Goal: Transaction & Acquisition: Purchase product/service

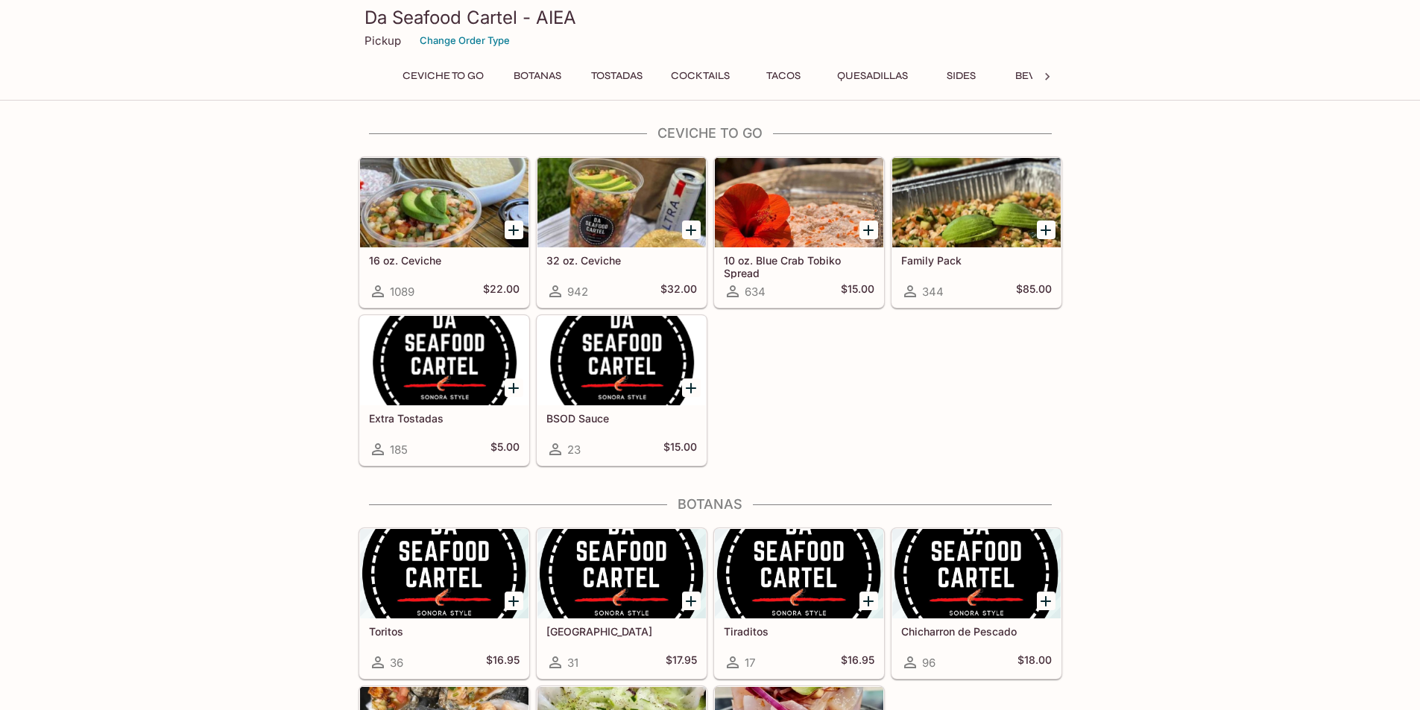
click at [948, 259] on h5 "Family Pack" at bounding box center [976, 260] width 151 height 13
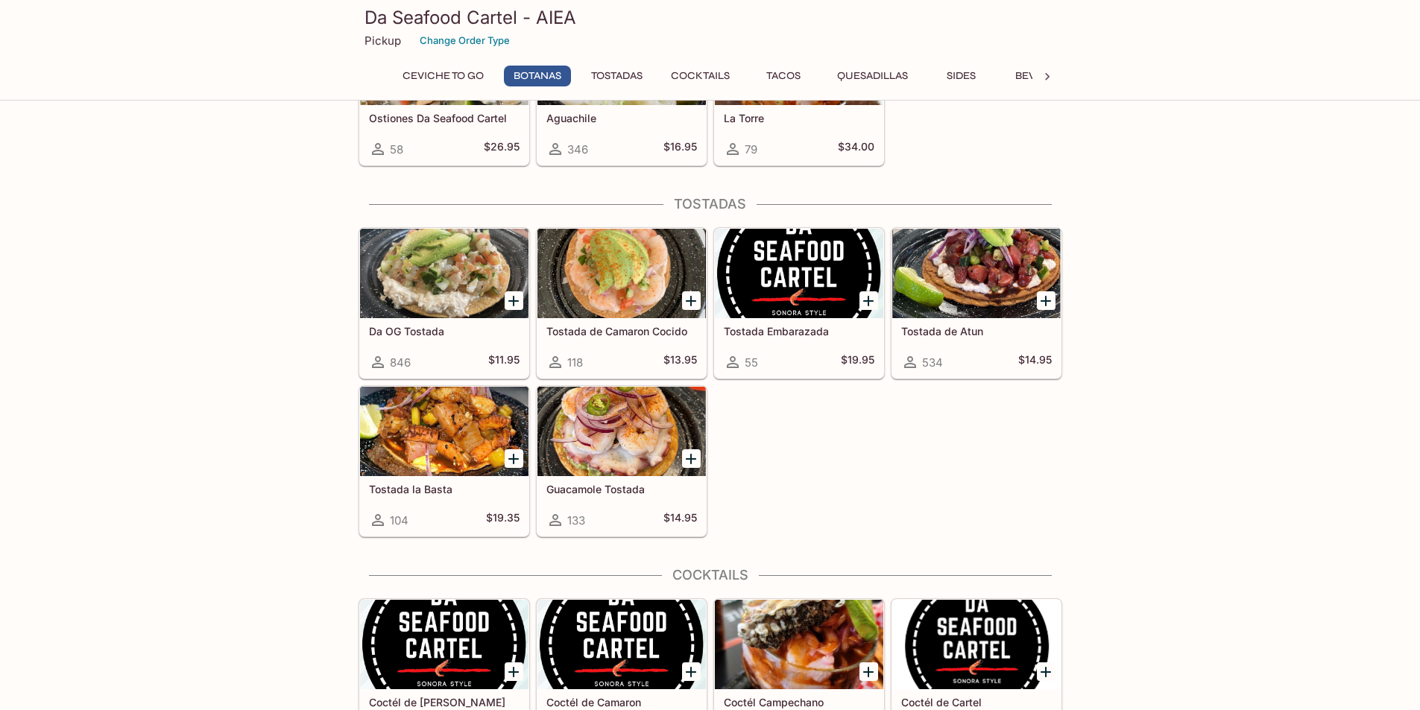
scroll to position [671, 0]
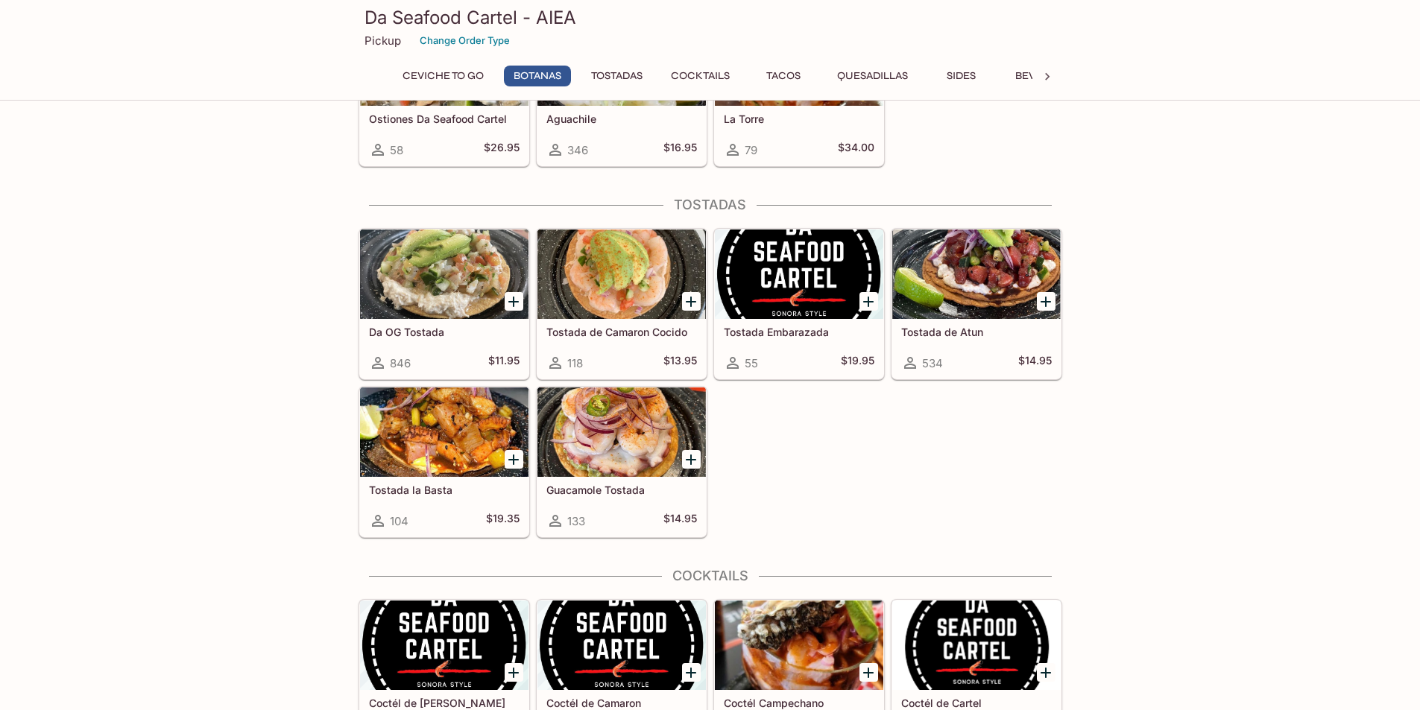
click at [428, 332] on h5 "Da OG Tostada" at bounding box center [444, 332] width 151 height 13
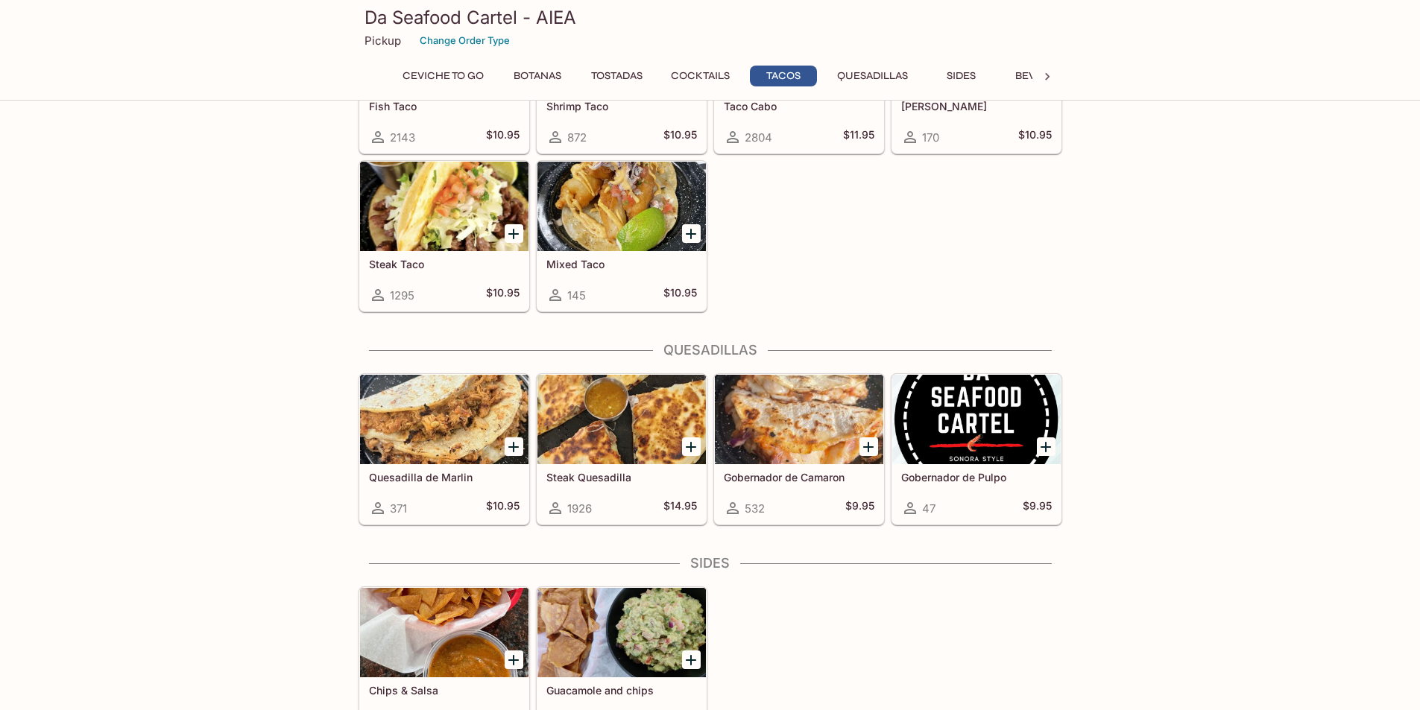
scroll to position [1712, 0]
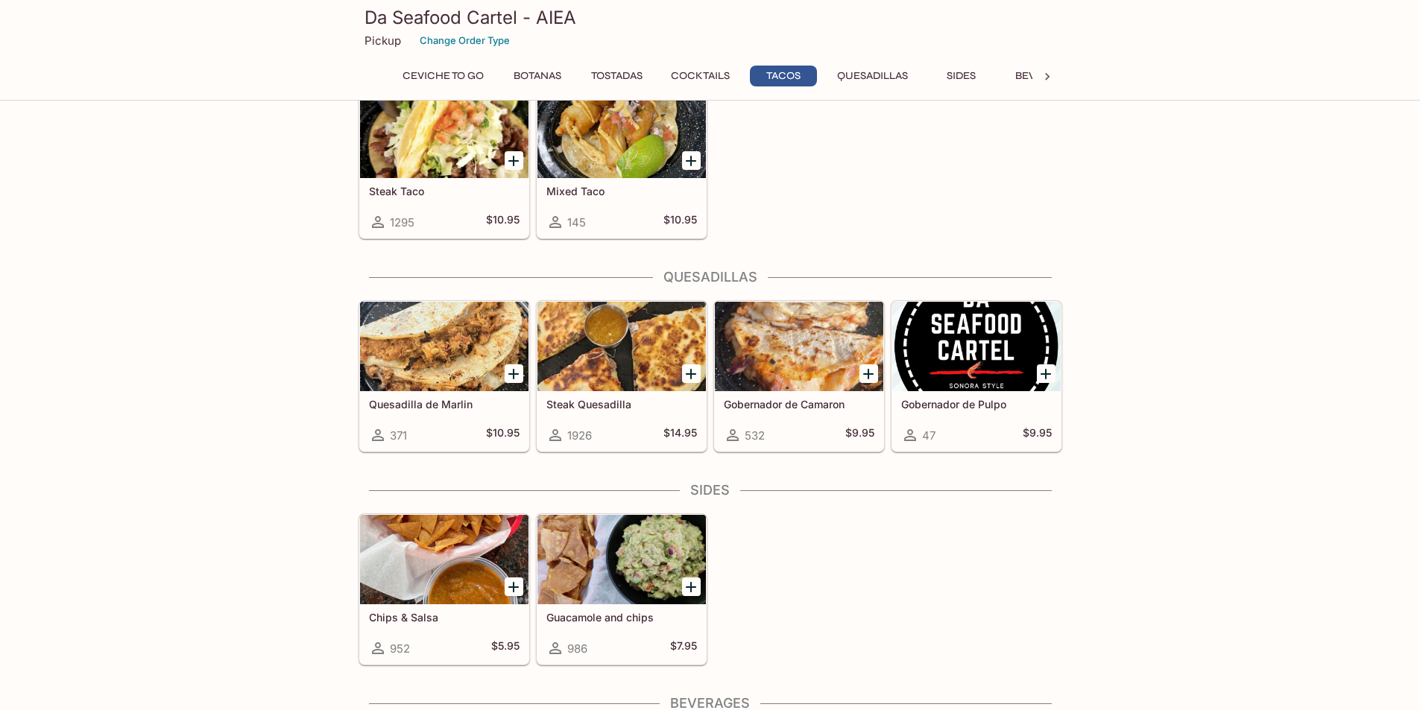
click at [619, 613] on h5 "Guacamole and chips" at bounding box center [621, 617] width 151 height 13
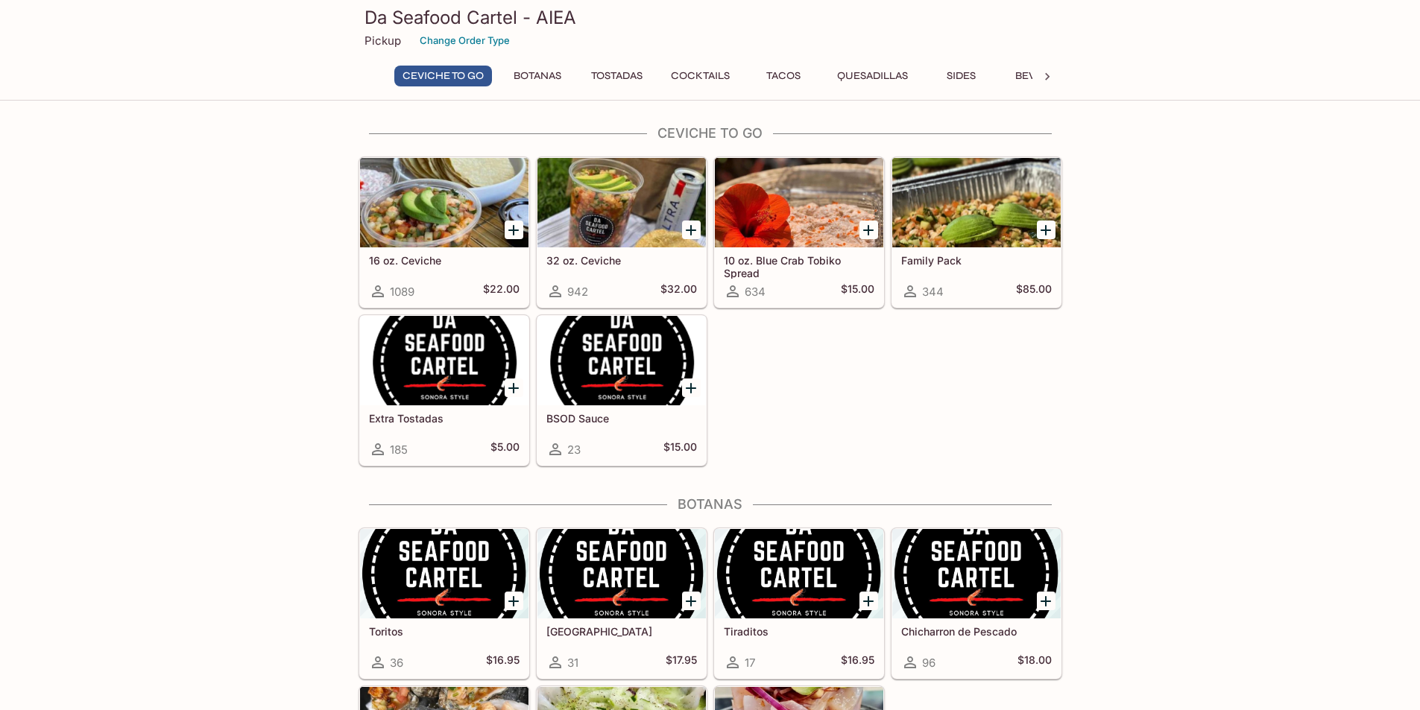
click at [788, 81] on button "Tacos" at bounding box center [783, 76] width 67 height 21
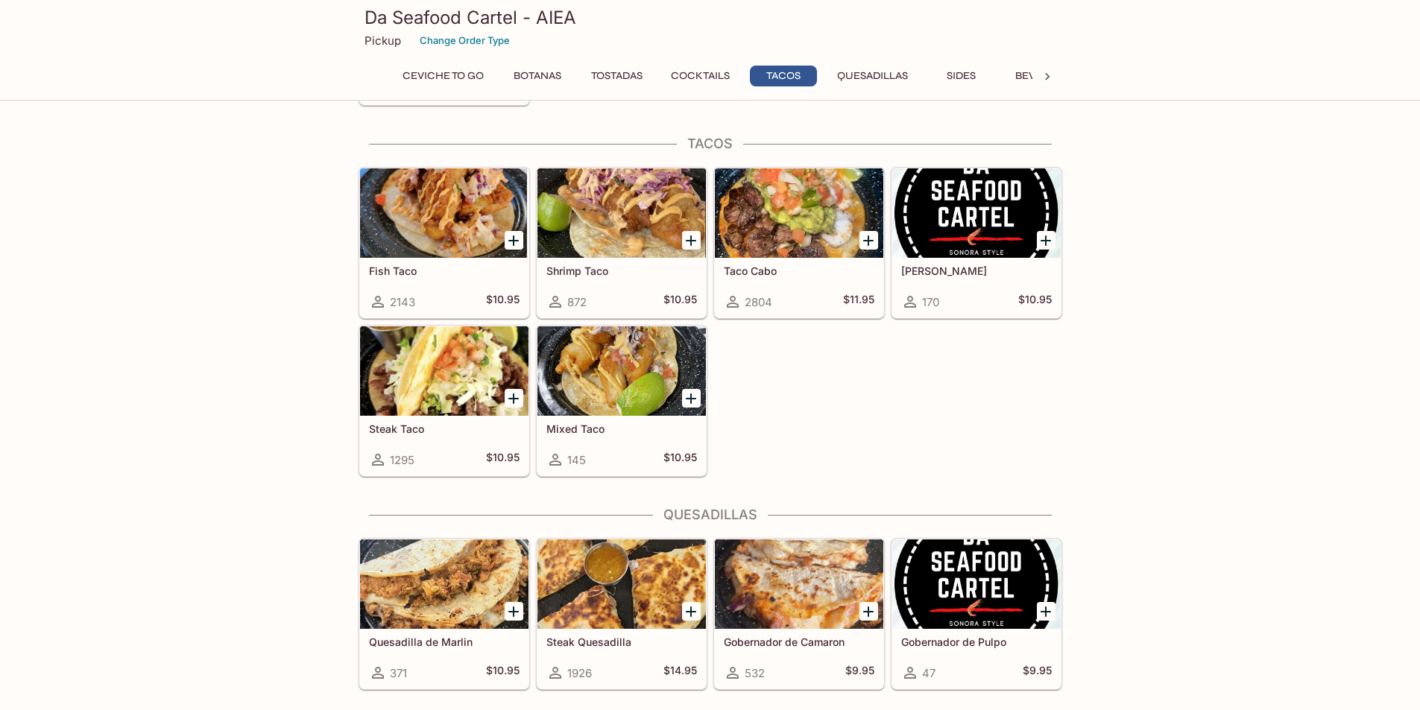
scroll to position [1483, 0]
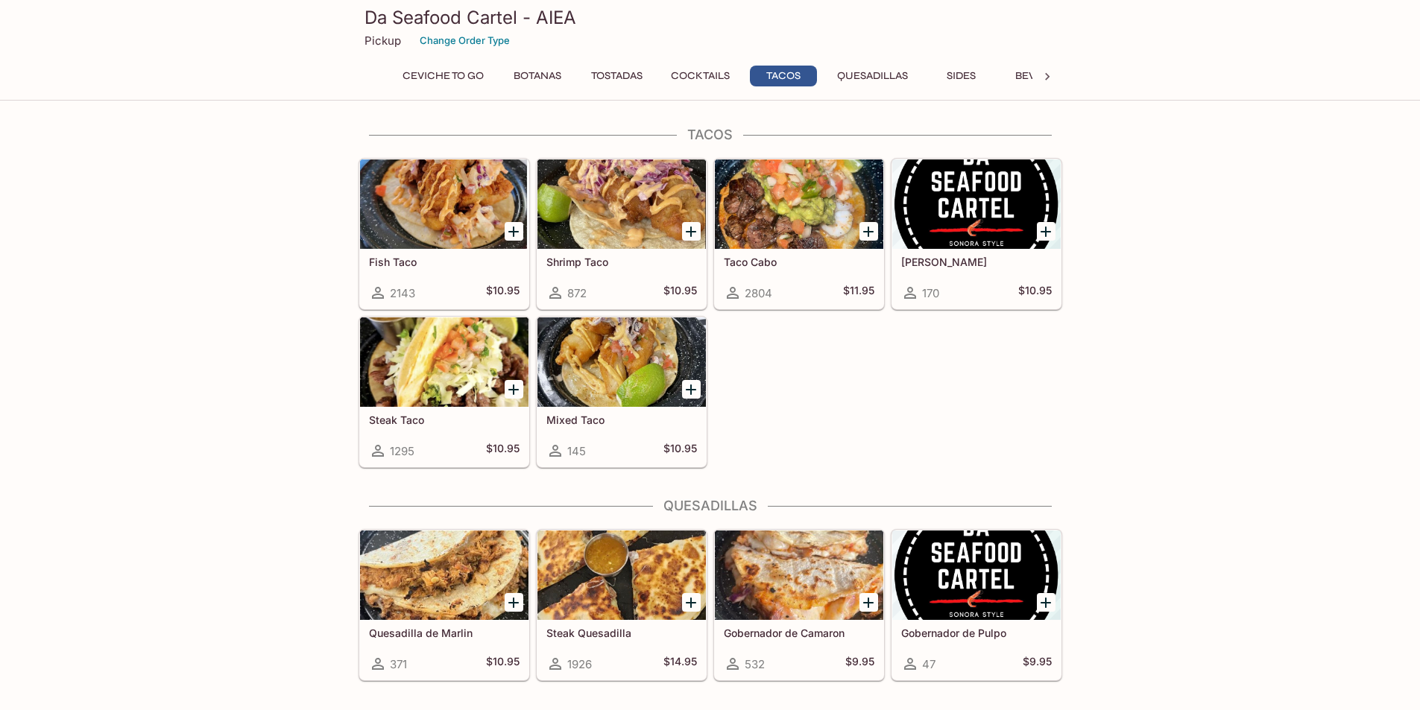
click at [764, 264] on h5 "Taco Cabo" at bounding box center [799, 262] width 151 height 13
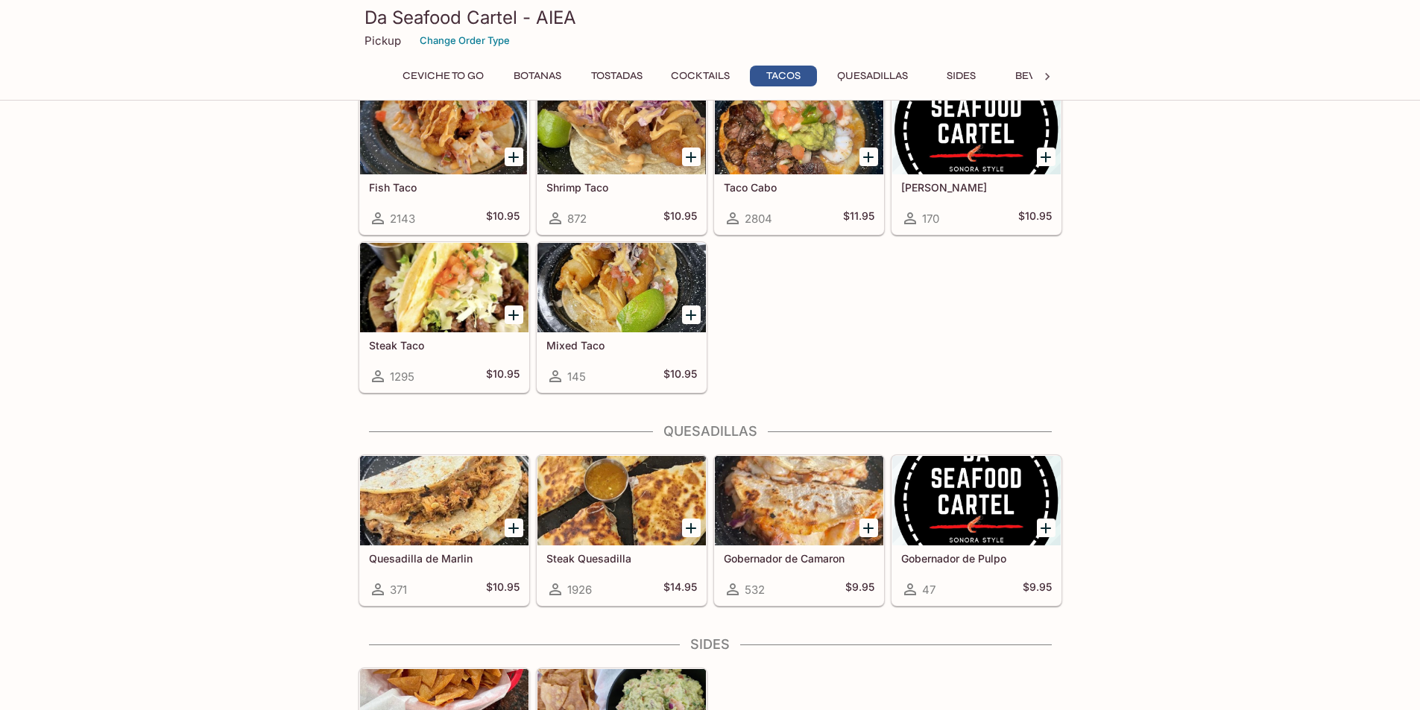
scroll to position [1563, 0]
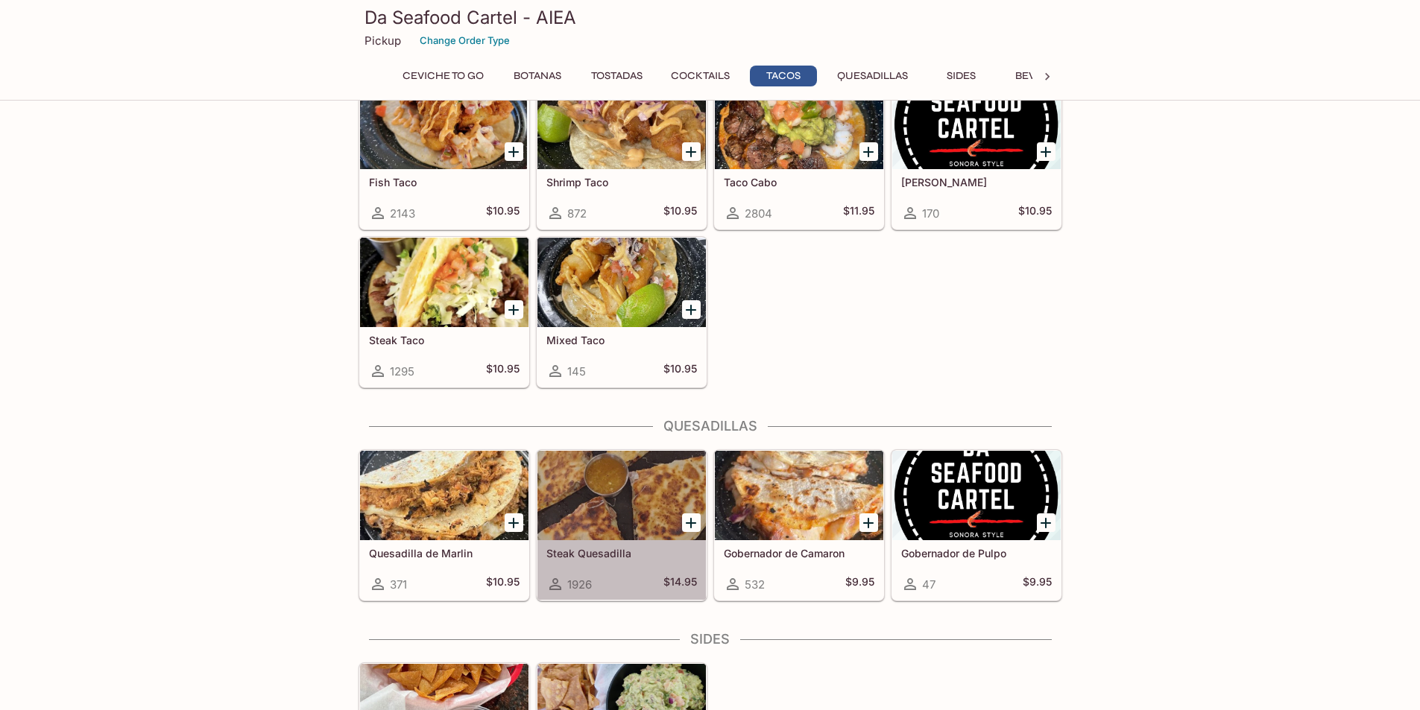
click at [614, 552] on h5 "Steak Quesadilla" at bounding box center [621, 553] width 151 height 13
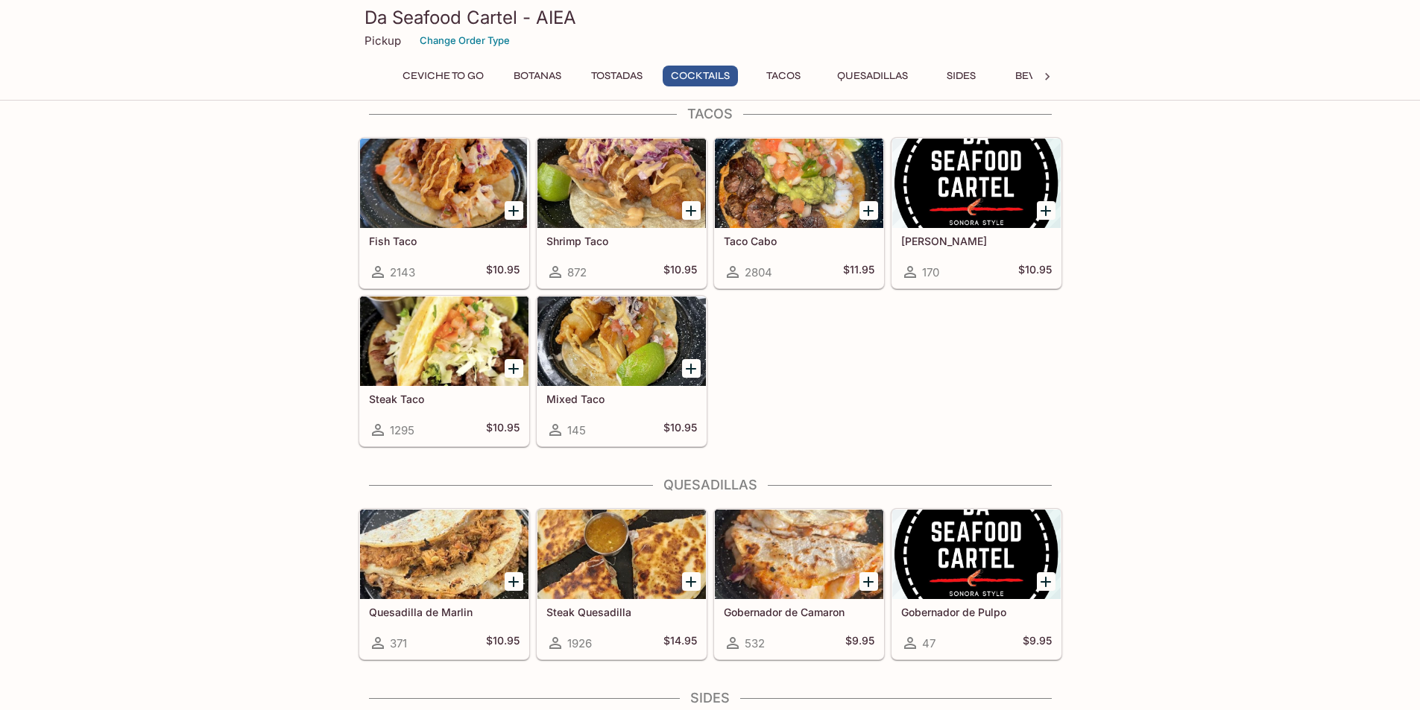
scroll to position [1640, 0]
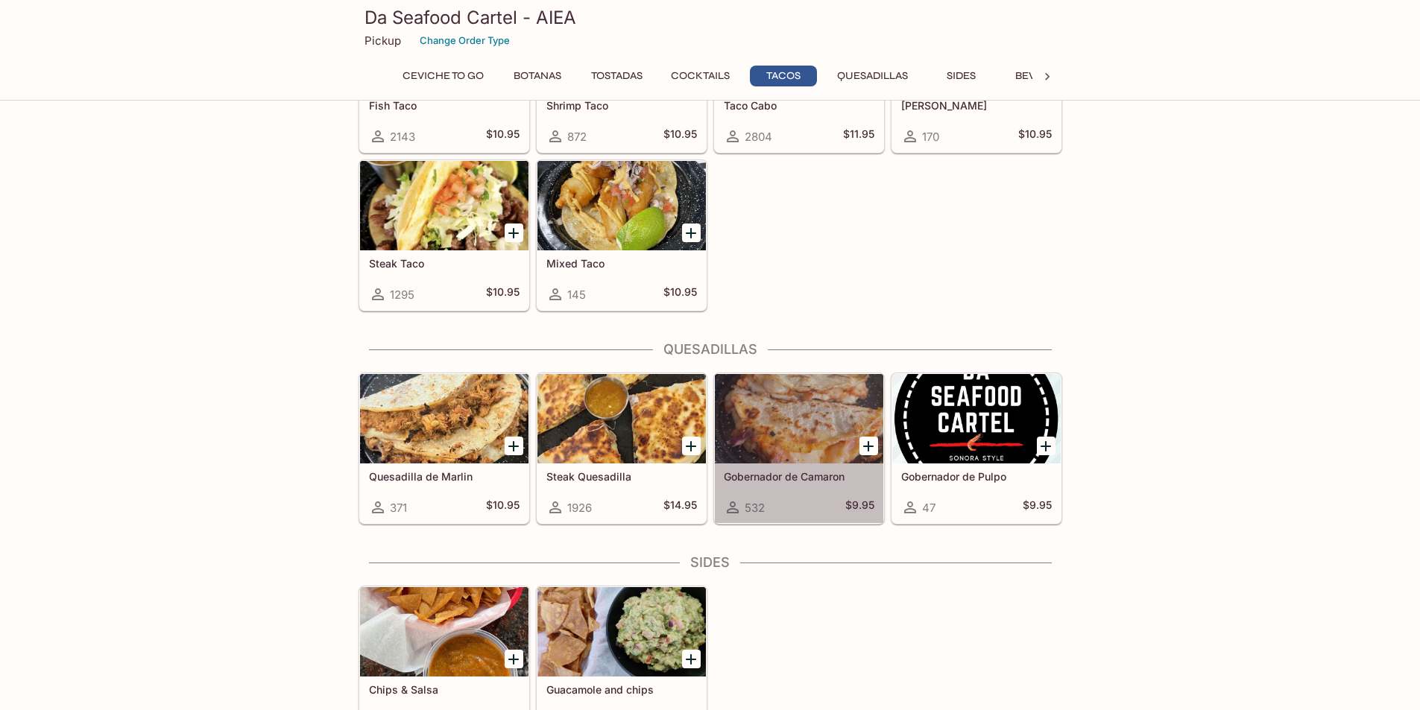
click at [808, 479] on h5 "Gobernador de Camaron" at bounding box center [799, 476] width 151 height 13
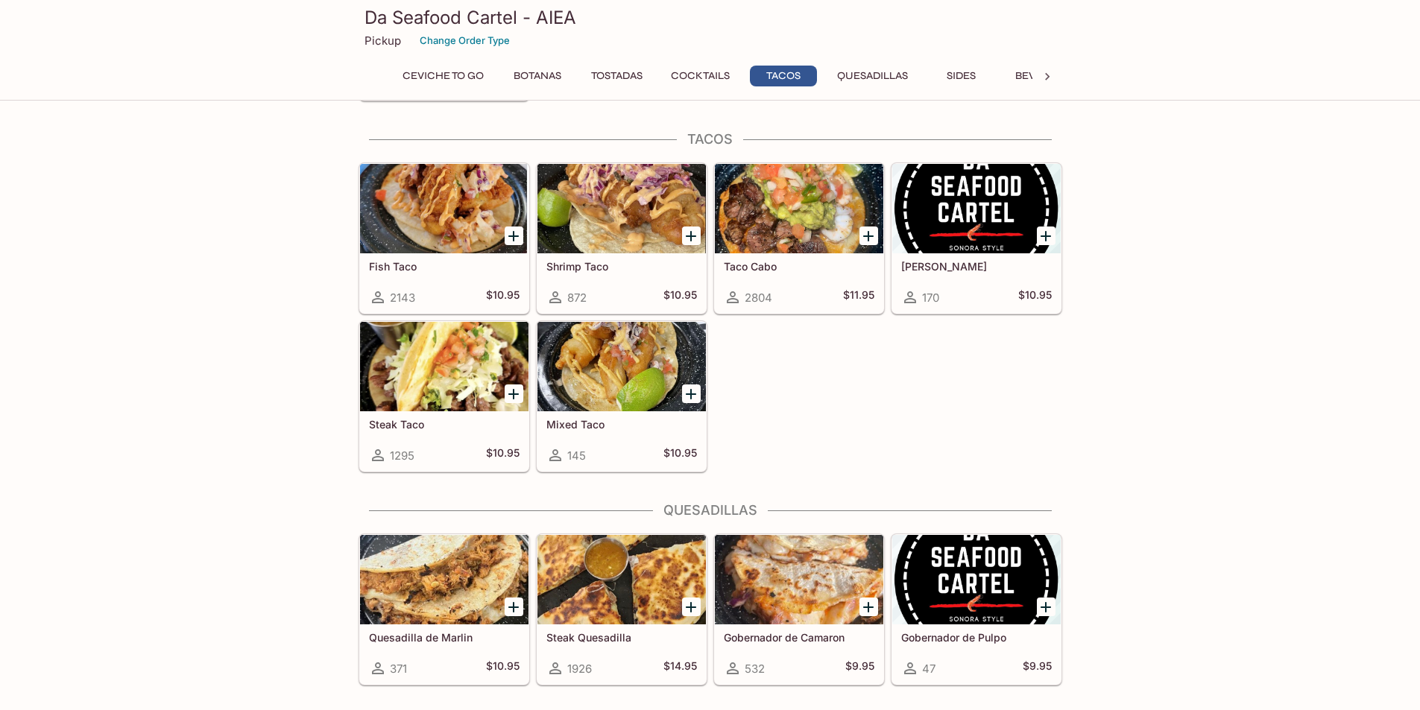
scroll to position [1638, 0]
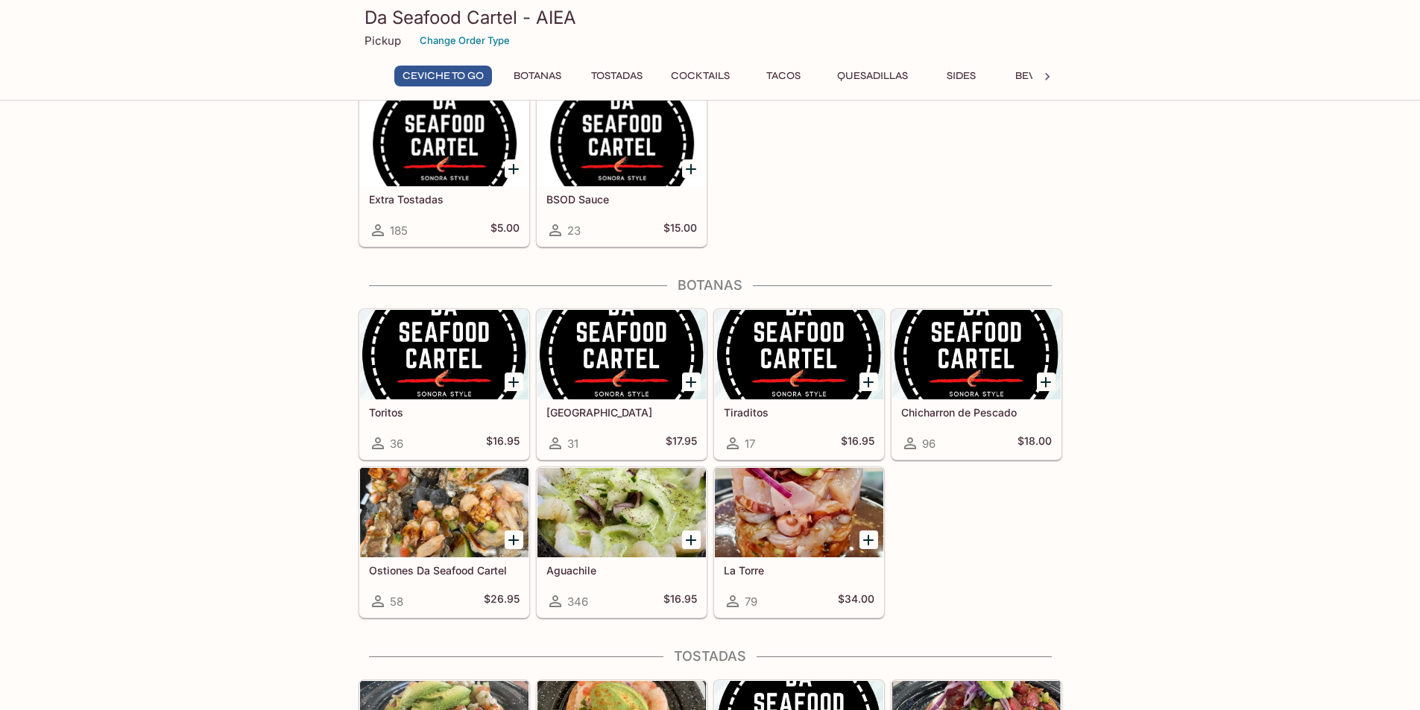
scroll to position [224, 0]
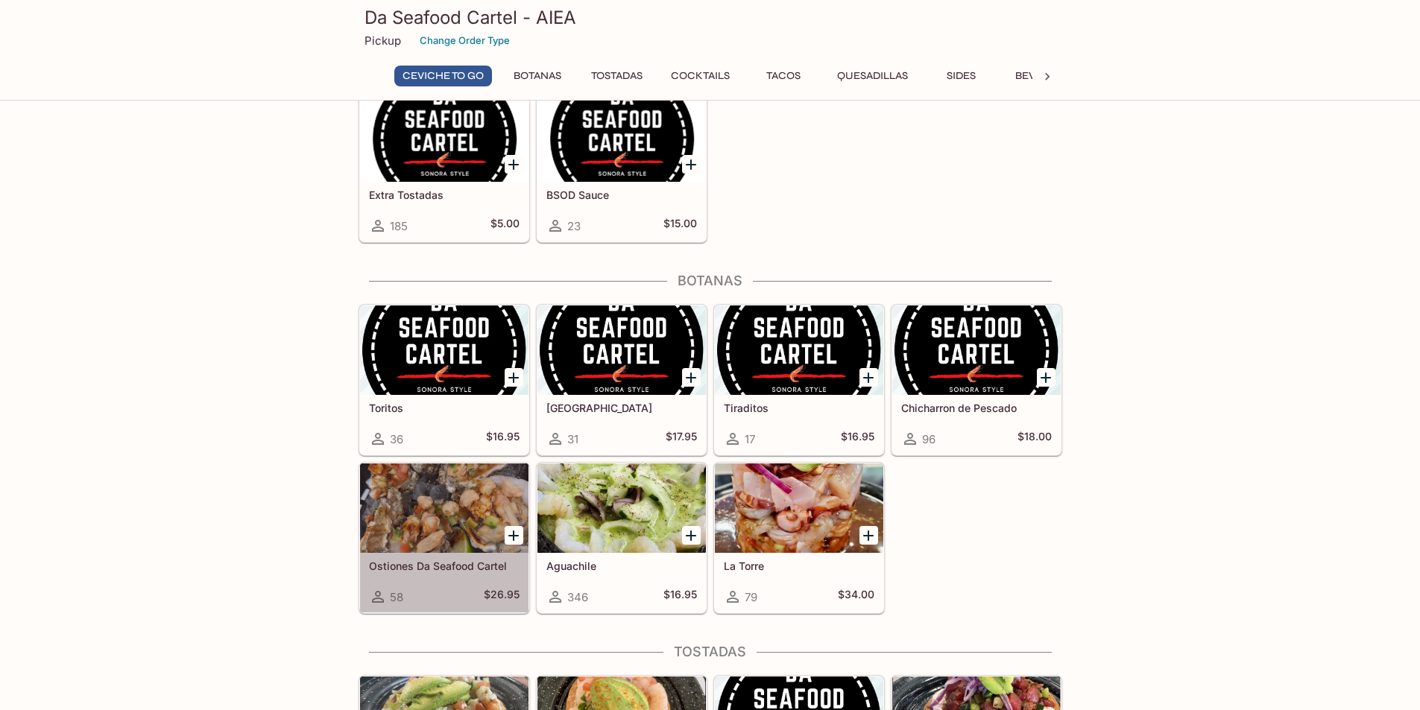
click at [477, 569] on h5 "Ostiones Da Seafood Cartel" at bounding box center [444, 566] width 151 height 13
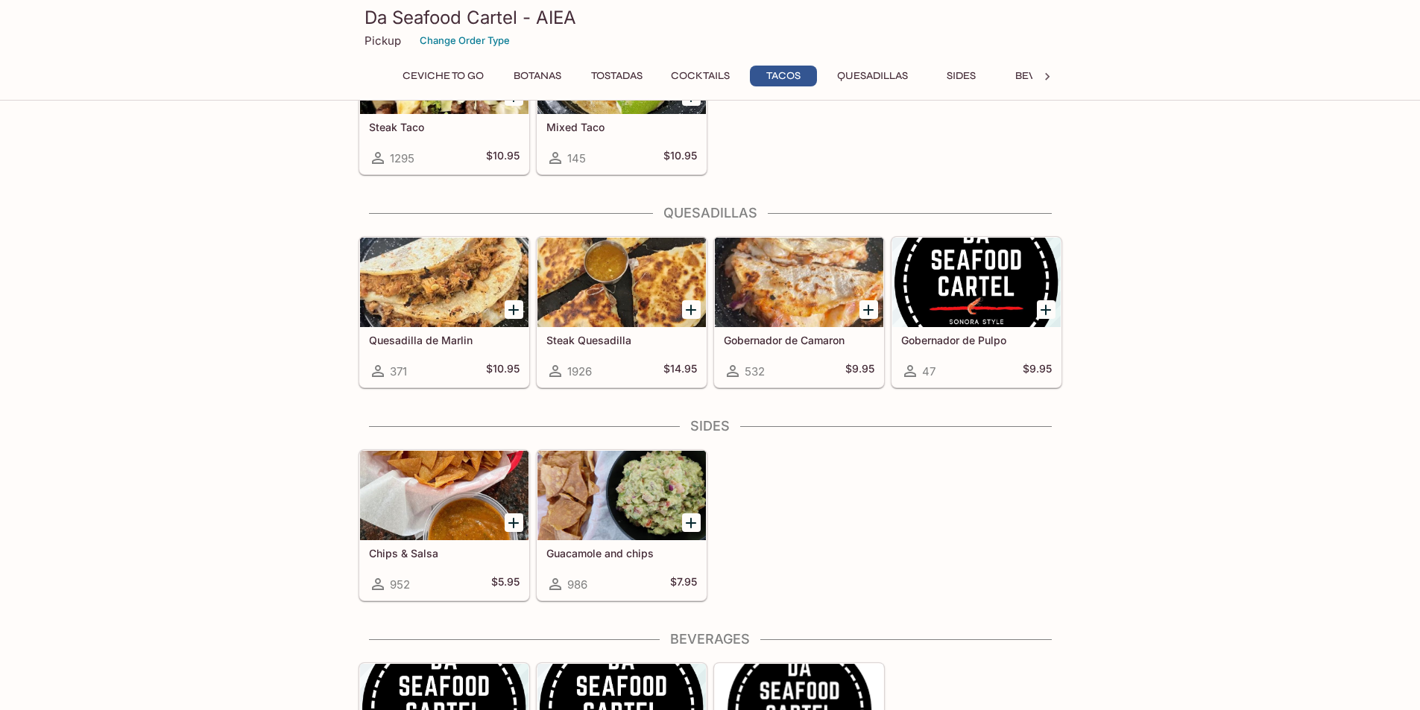
scroll to position [1647, 0]
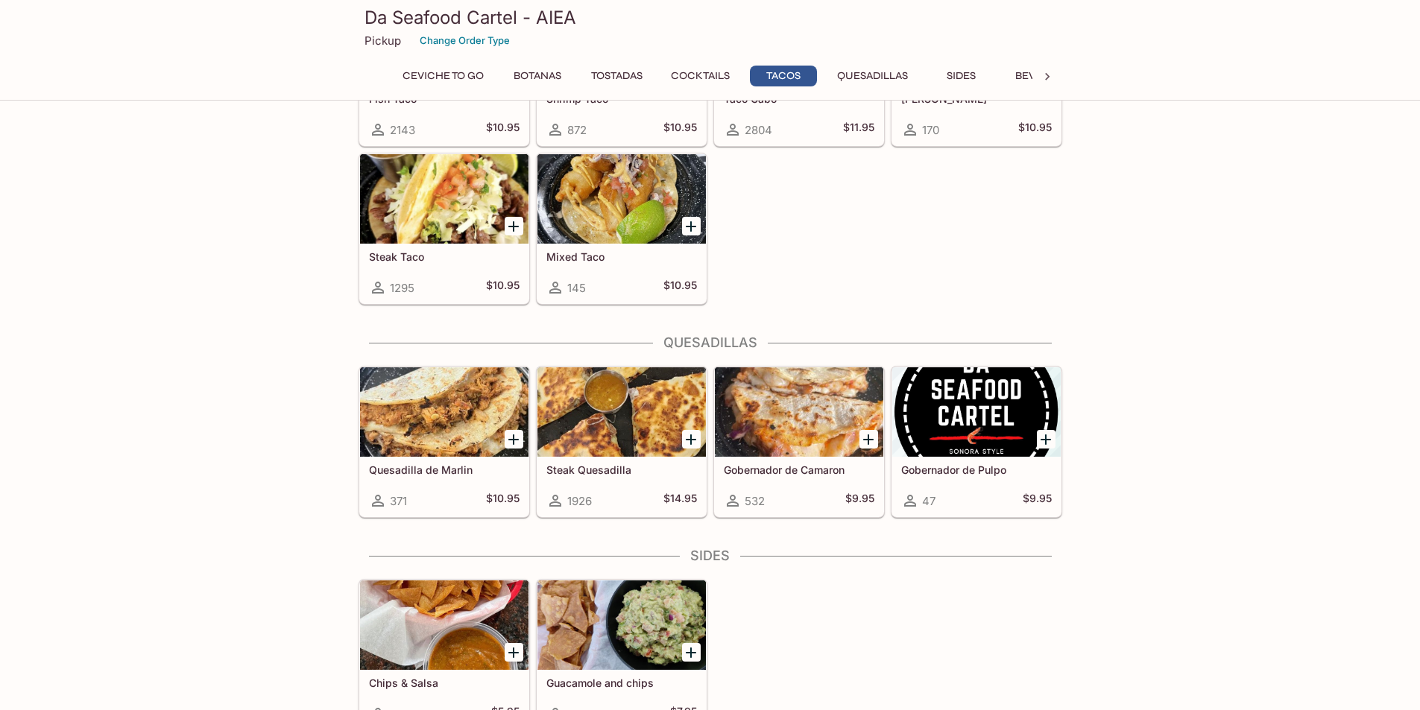
click at [444, 471] on h5 "Quesadilla de Marlin" at bounding box center [444, 470] width 151 height 13
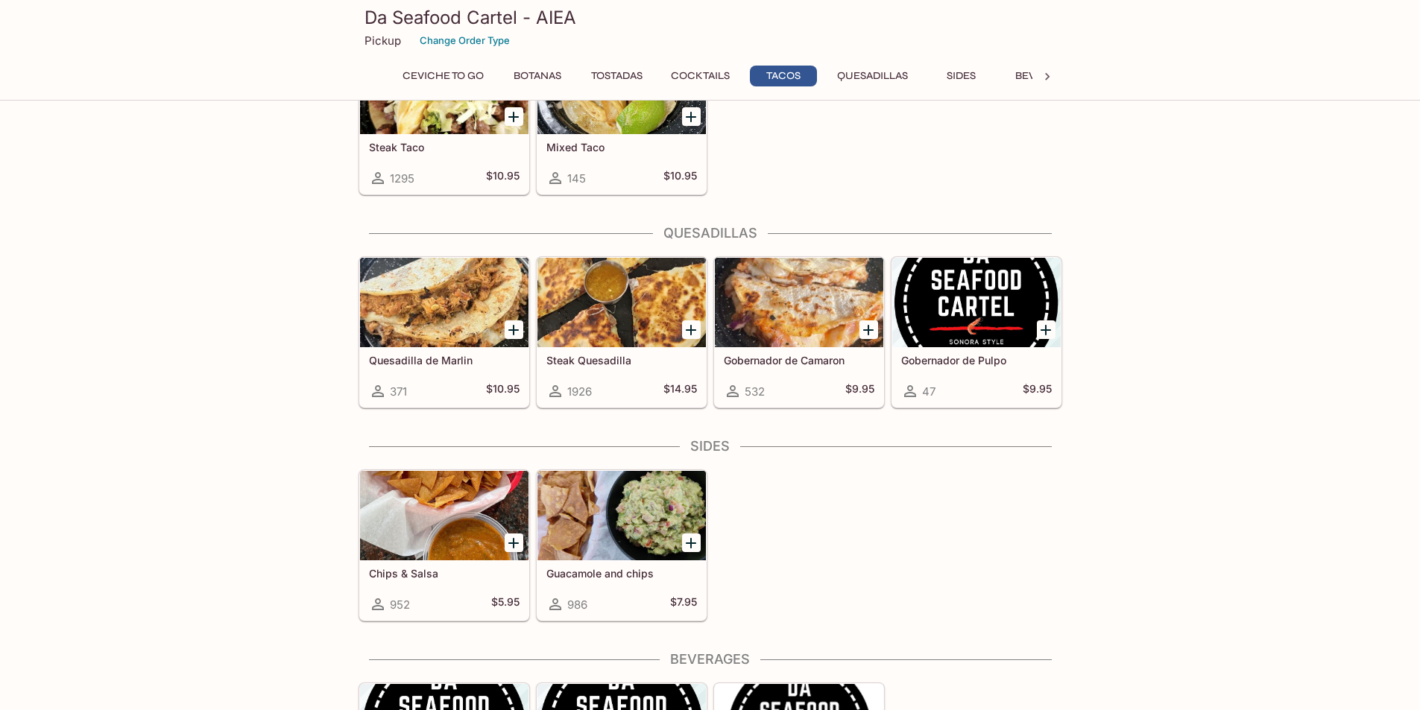
scroll to position [1572, 0]
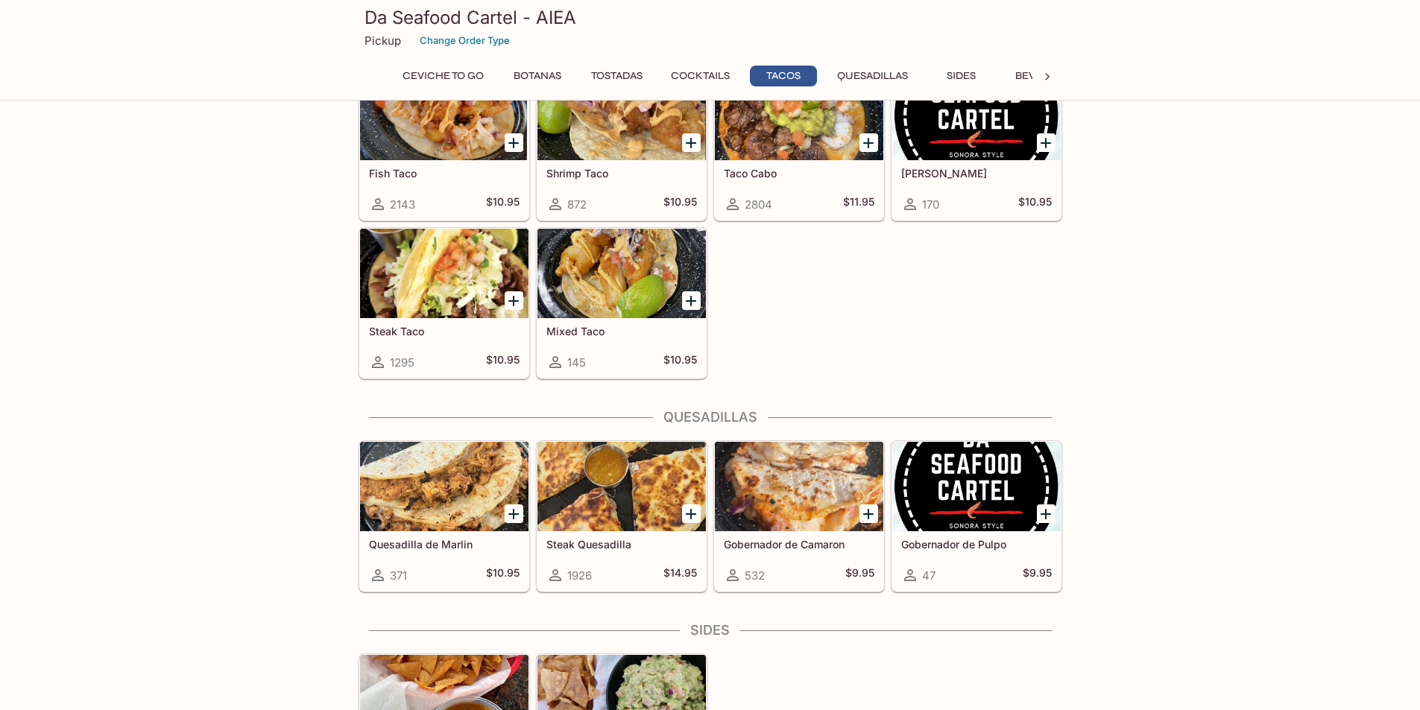
click at [798, 543] on h5 "Gobernador de Camaron" at bounding box center [799, 544] width 151 height 13
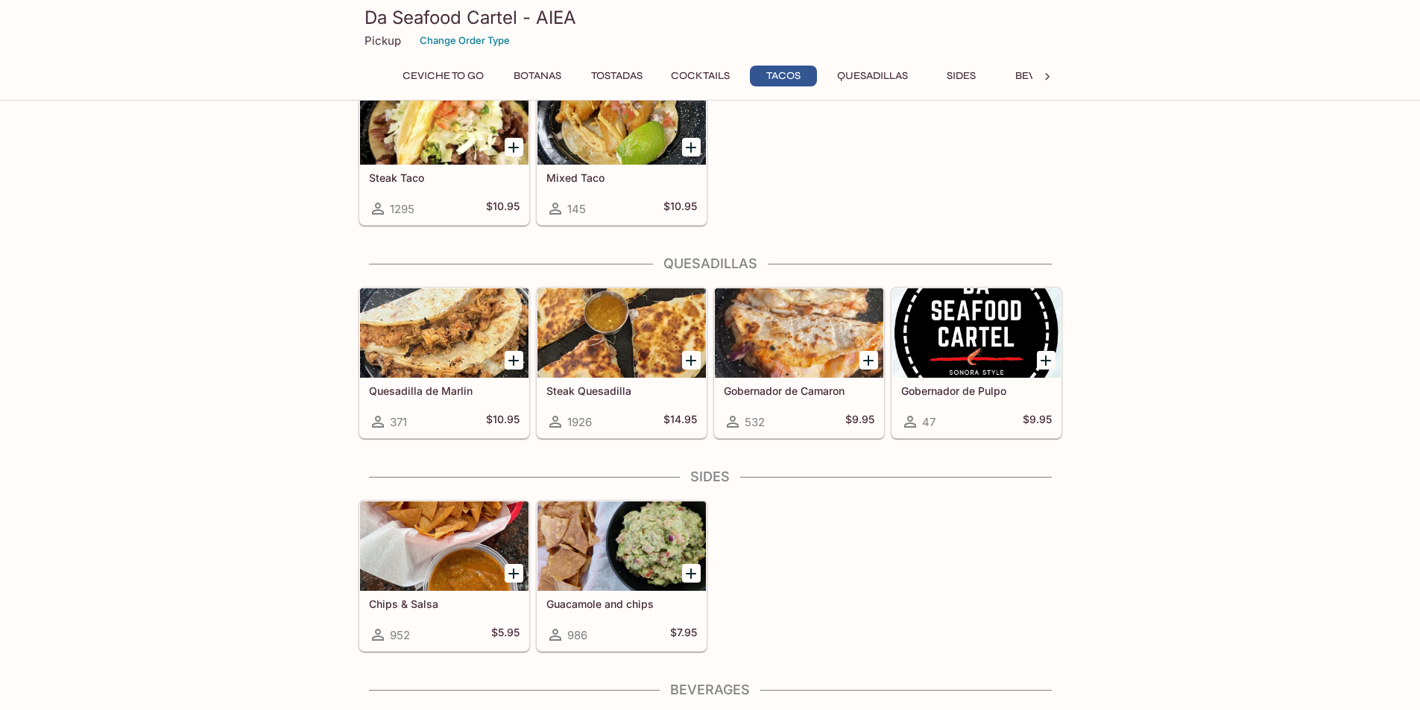
scroll to position [1861, 0]
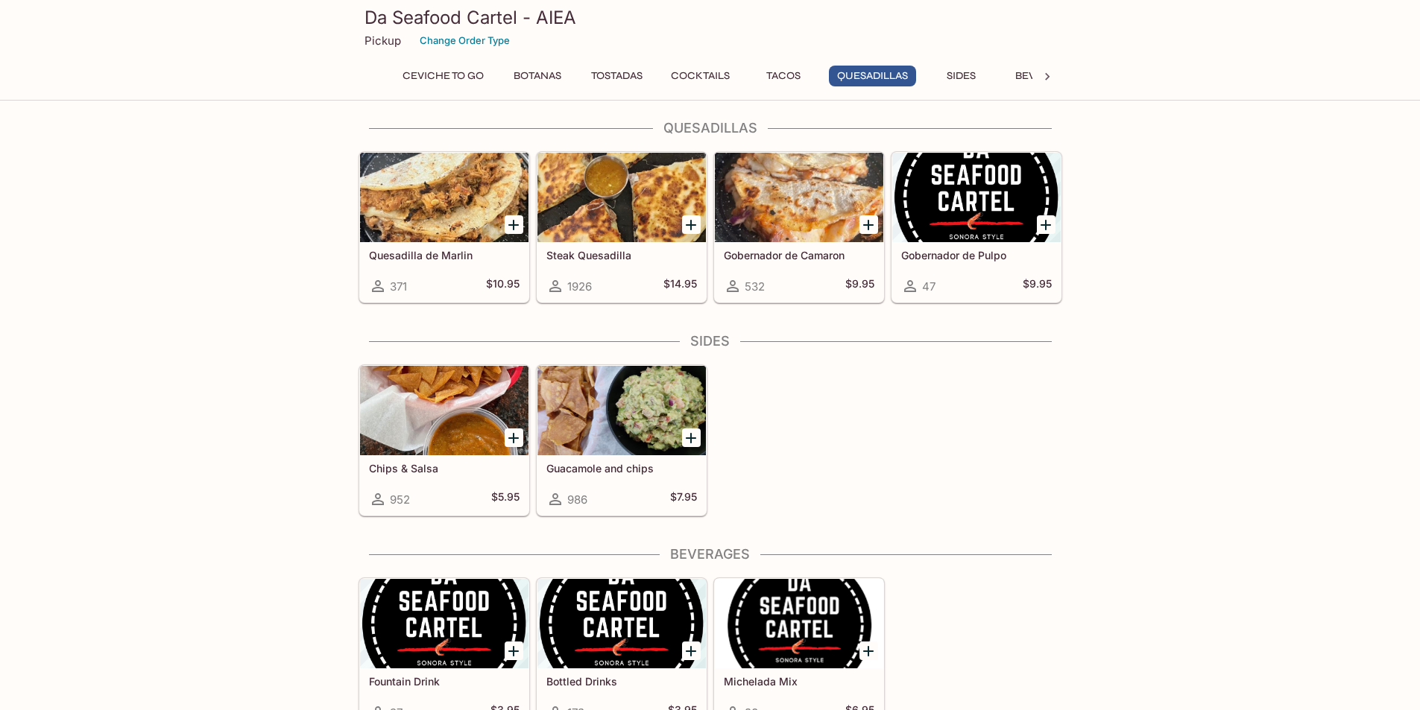
click at [601, 256] on h5 "Steak Quesadilla" at bounding box center [621, 255] width 151 height 13
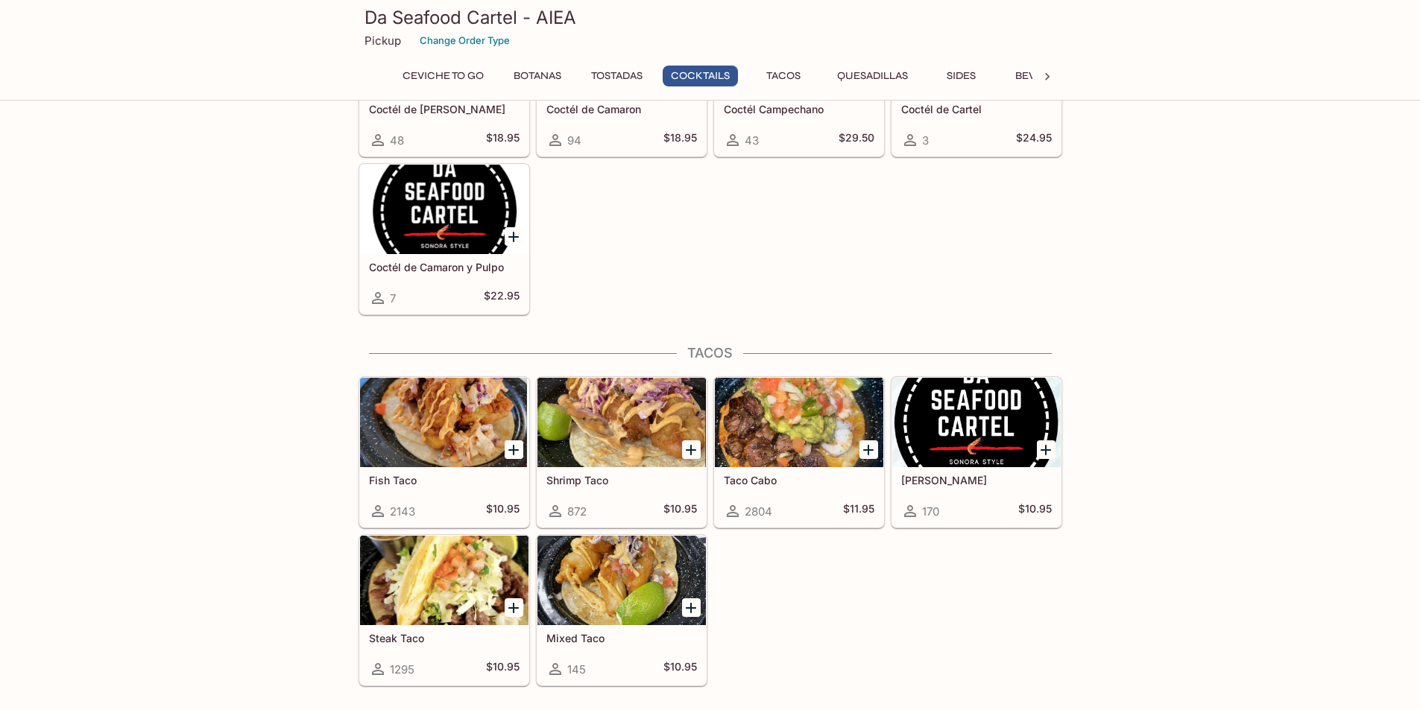
scroll to position [1563, 0]
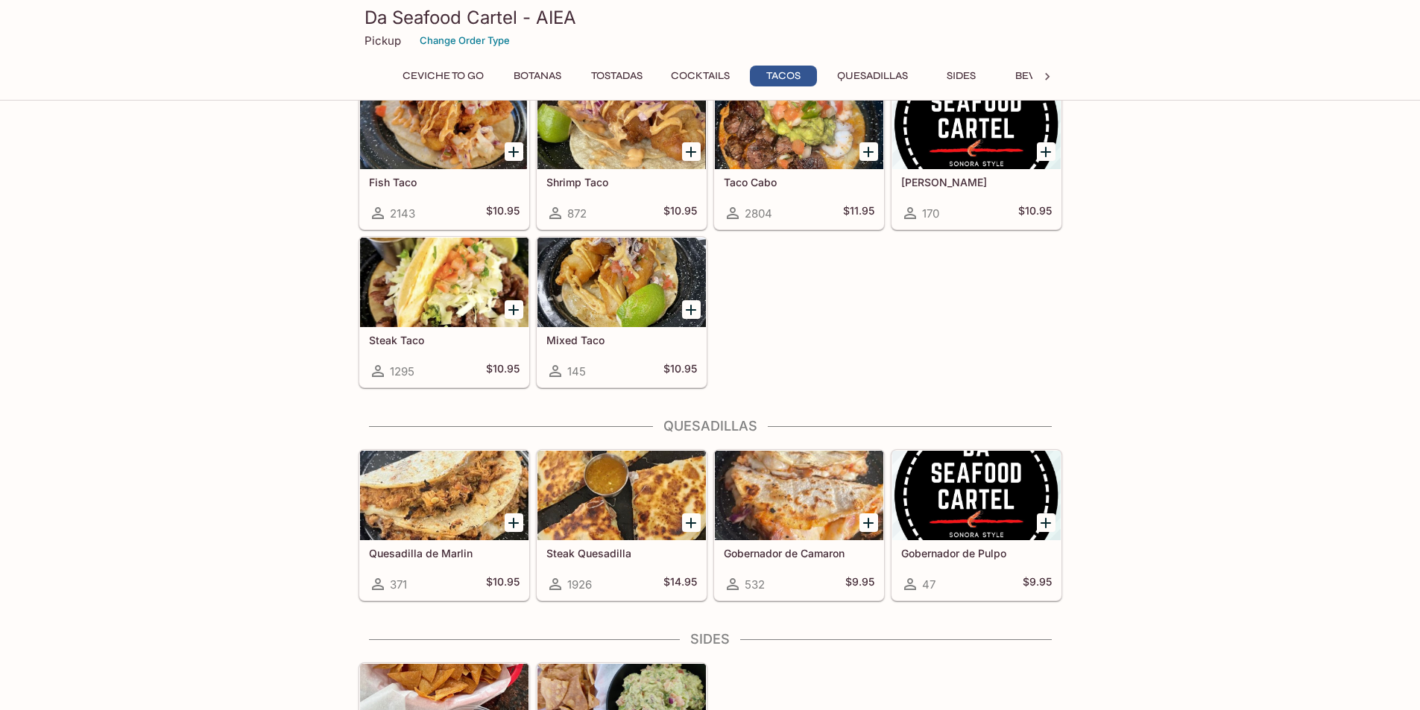
click at [442, 558] on h5 "Quesadilla de Marlin" at bounding box center [444, 553] width 151 height 13
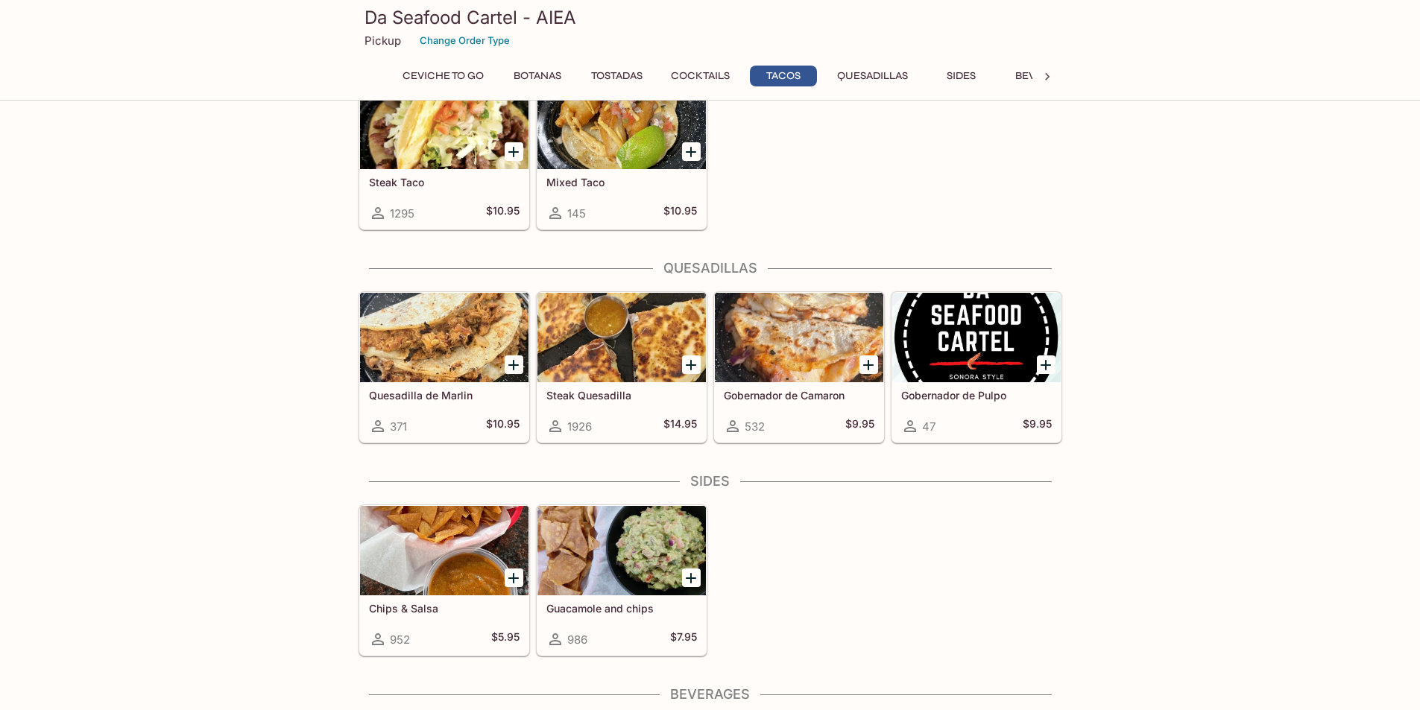
scroll to position [1861, 0]
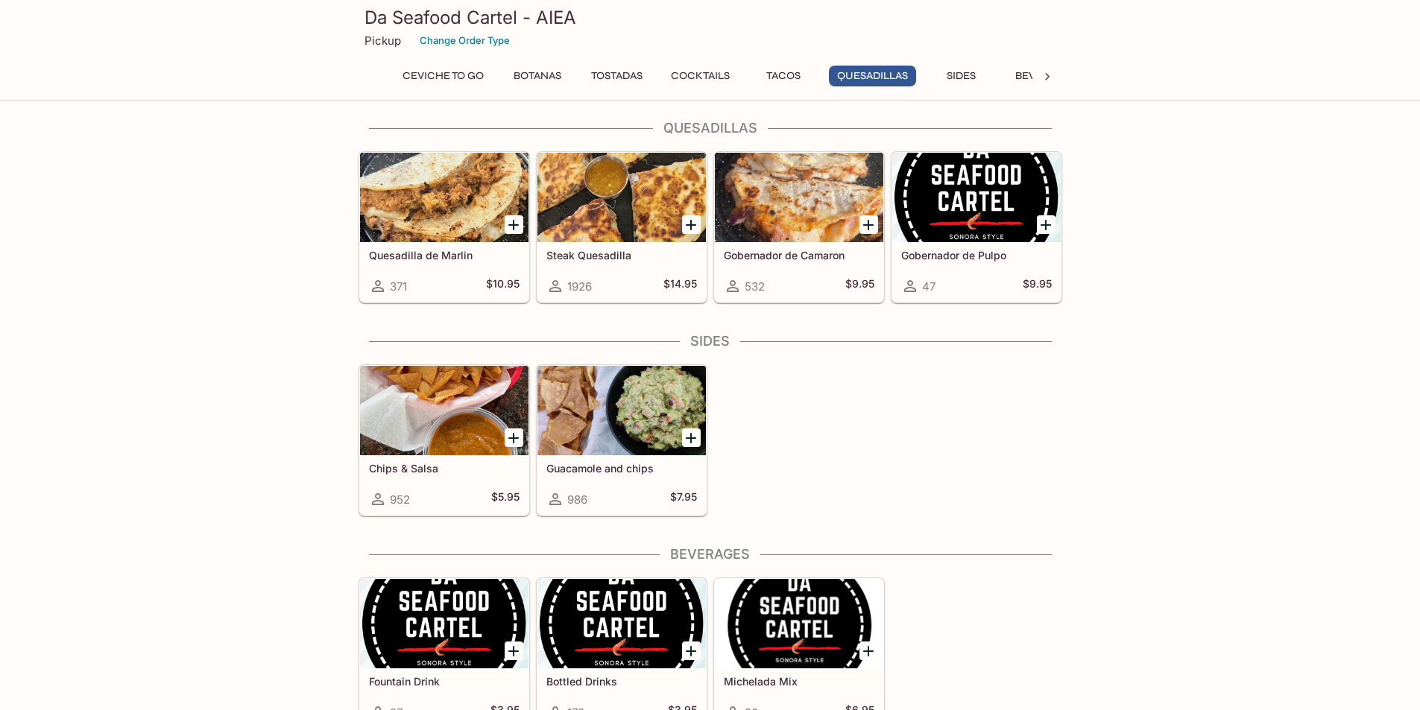
click at [604, 251] on h5 "Steak Quesadilla" at bounding box center [621, 255] width 151 height 13
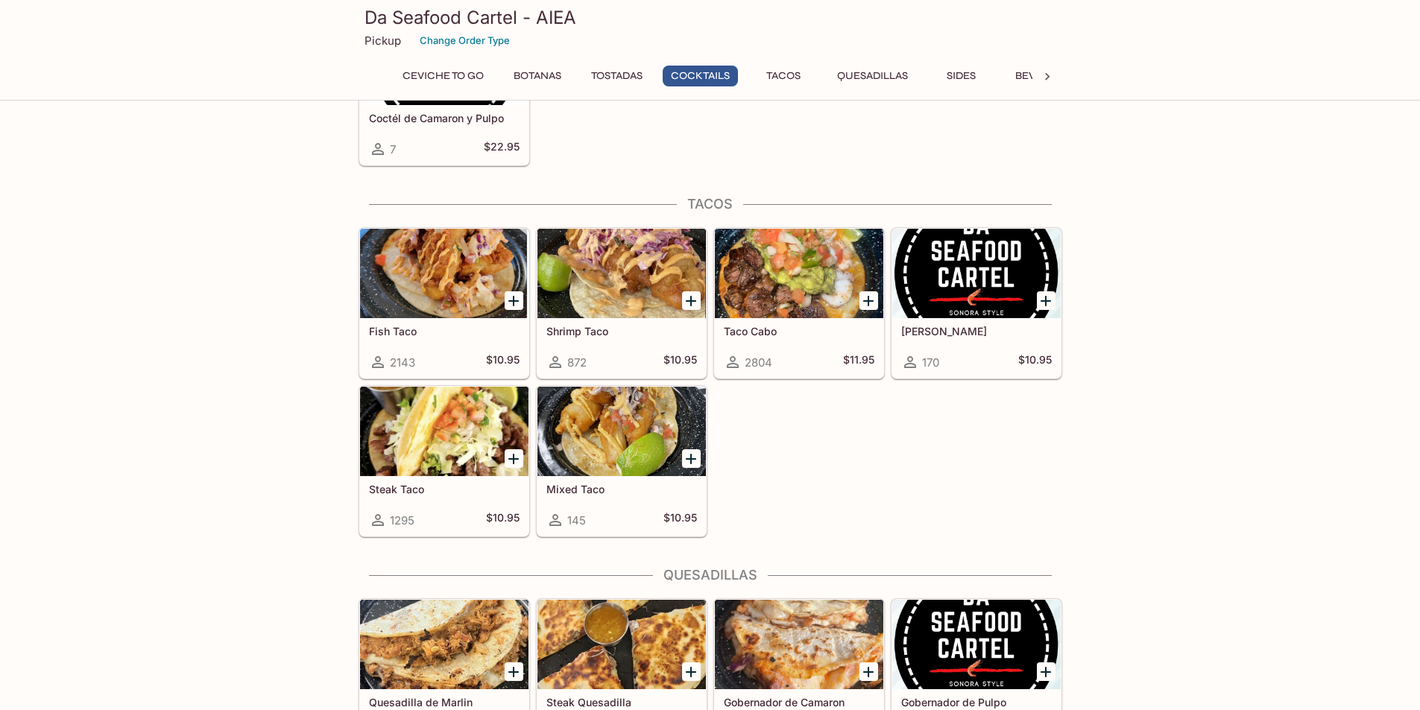
scroll to position [1712, 0]
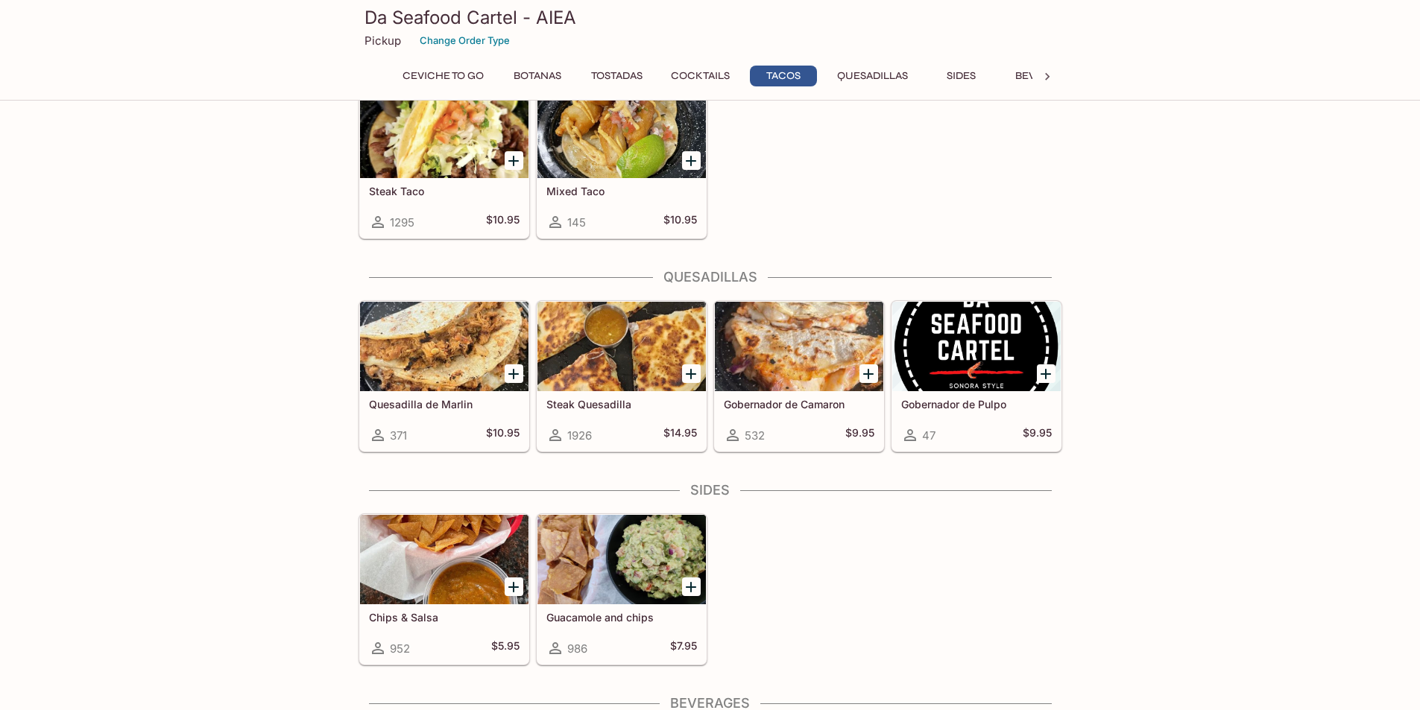
click at [780, 403] on h5 "Gobernador de Camaron" at bounding box center [799, 404] width 151 height 13
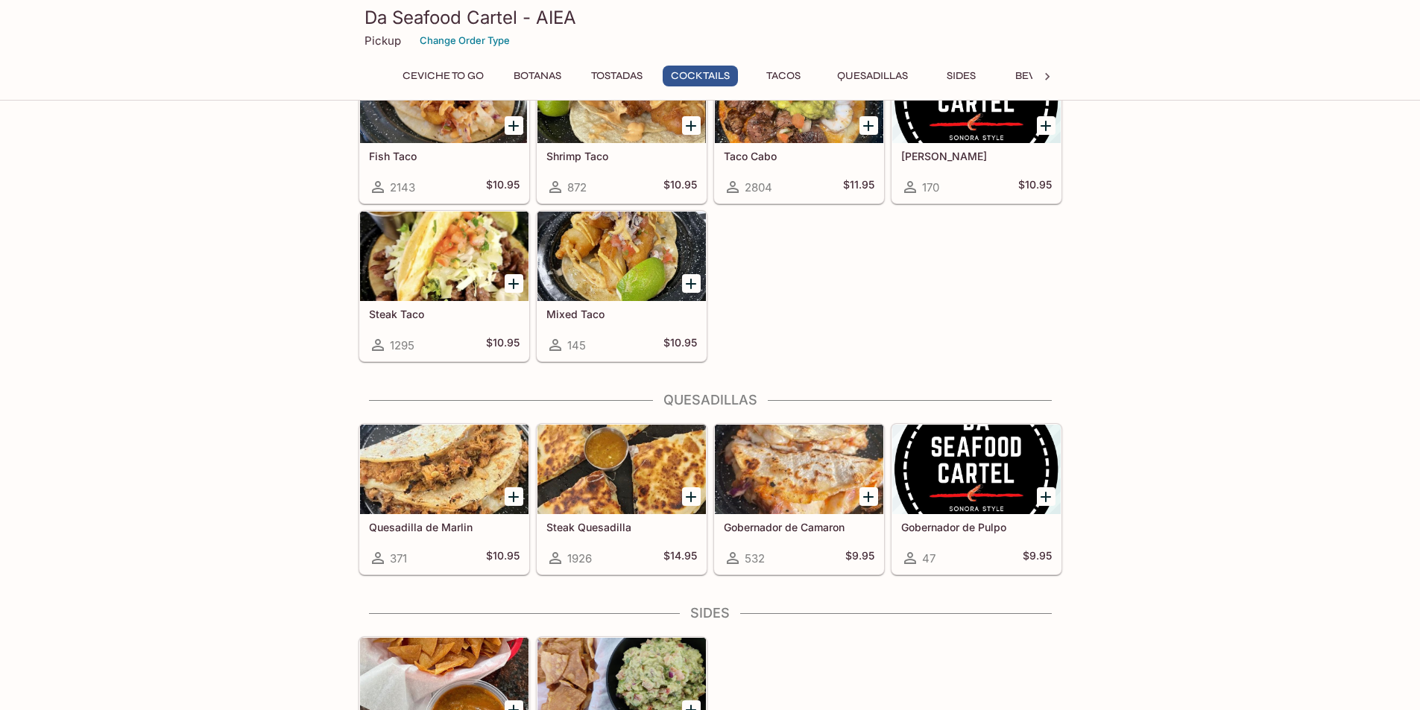
scroll to position [1638, 0]
